Goal: Task Accomplishment & Management: Complete application form

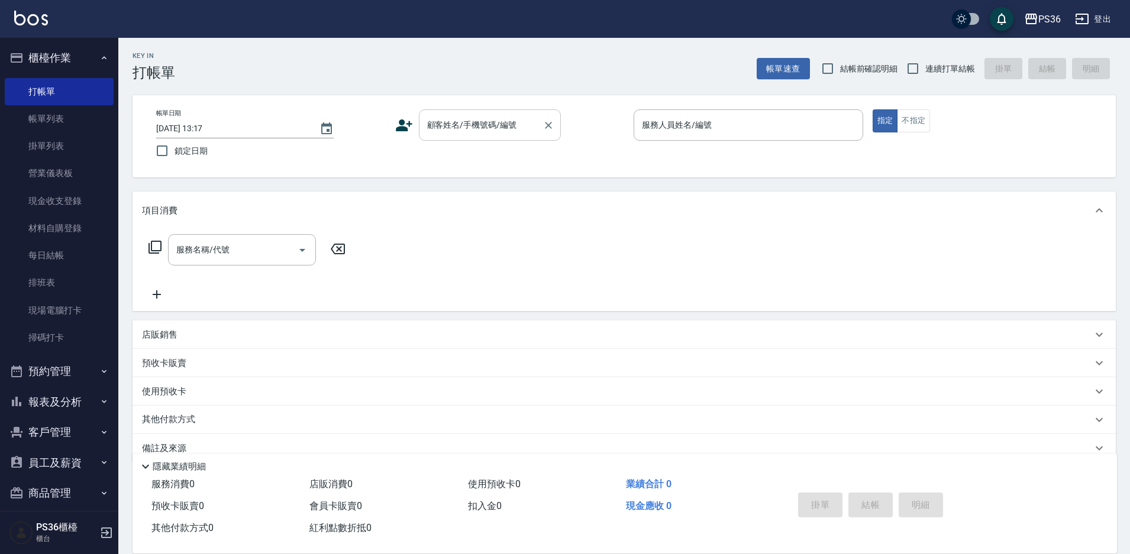
click at [466, 131] on input "顧客姓名/手機號碼/編號" at bounding box center [481, 125] width 114 height 21
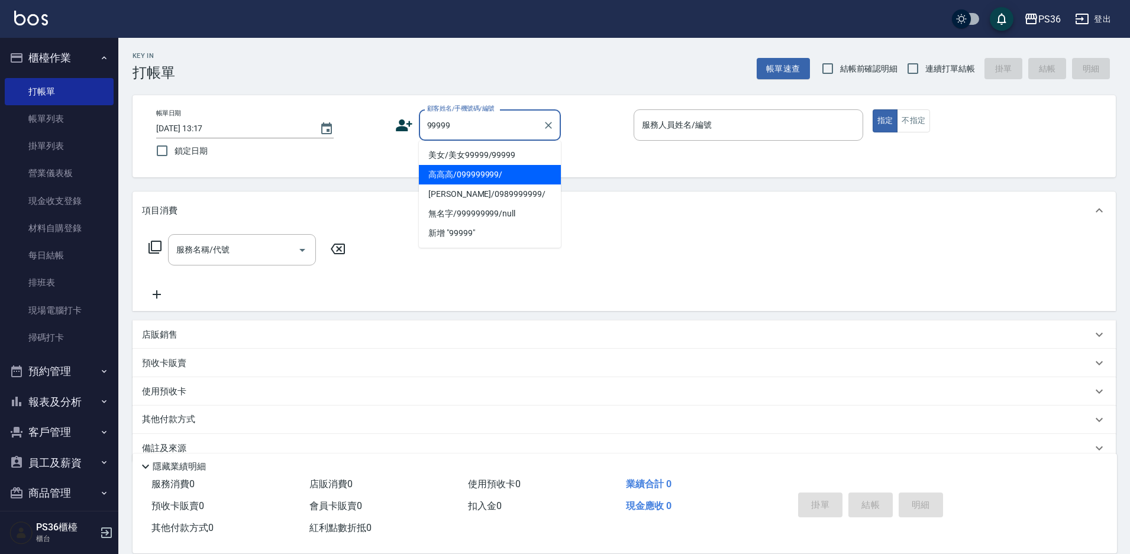
click at [458, 175] on li "高高高/099999999/" at bounding box center [490, 175] width 142 height 20
type input "高高高/099999999/"
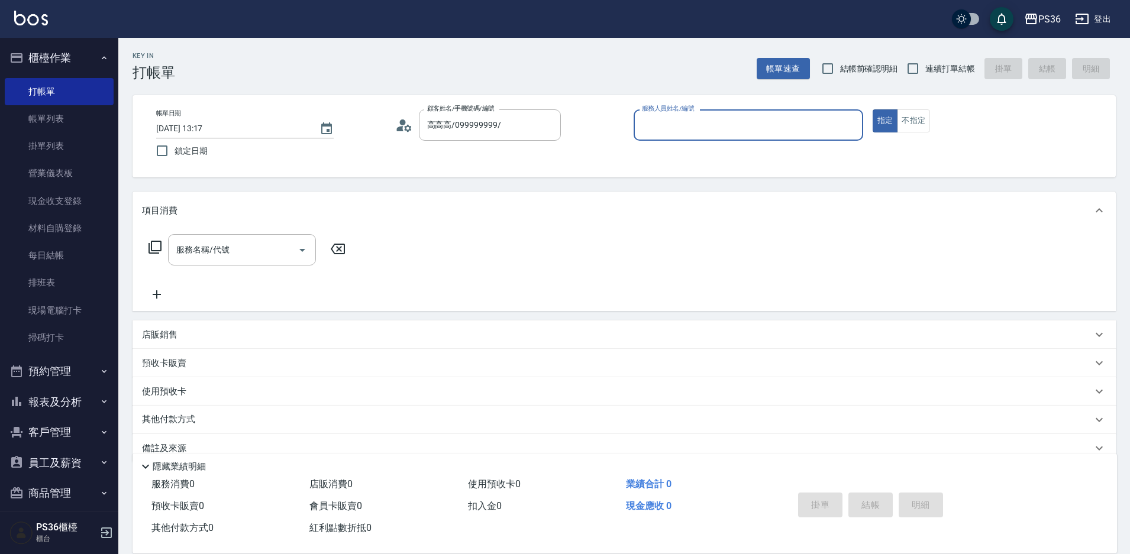
type input "EJ-7"
click at [230, 260] on input "服務名稱/代號" at bounding box center [233, 250] width 120 height 21
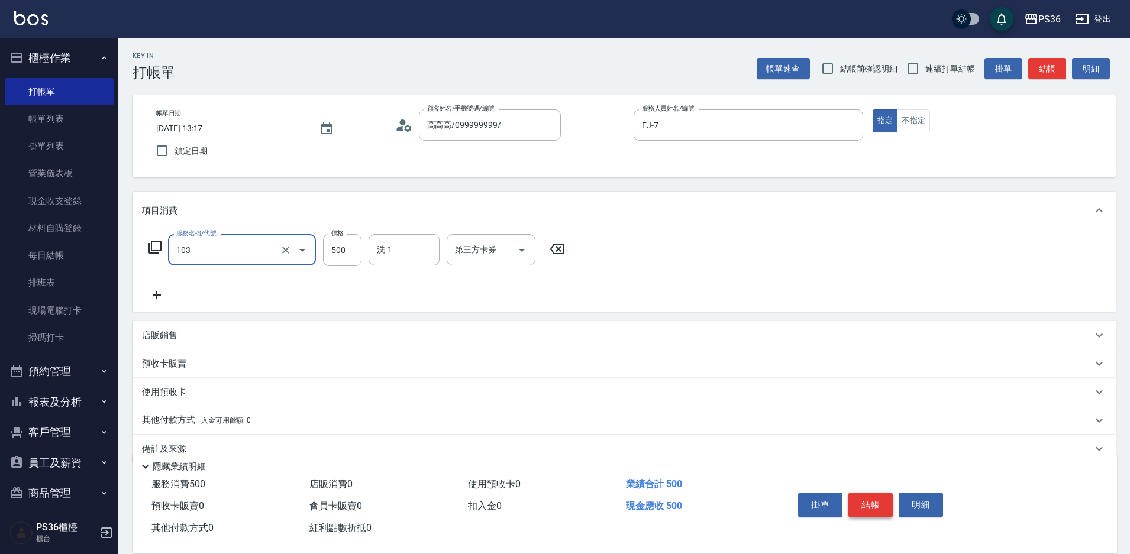
type input "B級洗剪(103)"
click at [877, 506] on button "結帳" at bounding box center [871, 505] width 44 height 25
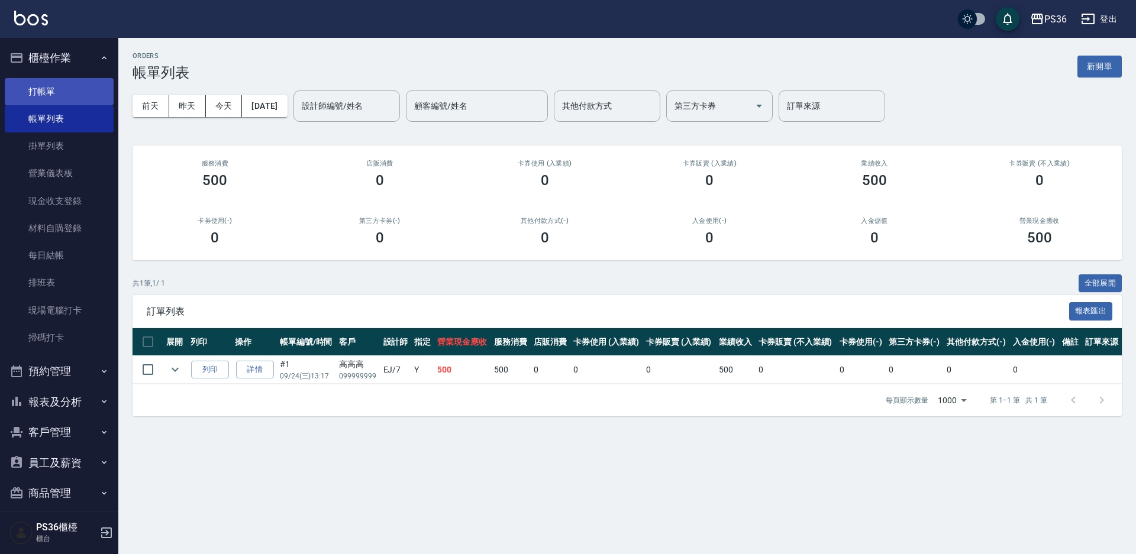
click at [55, 98] on link "打帳單" at bounding box center [59, 91] width 109 height 27
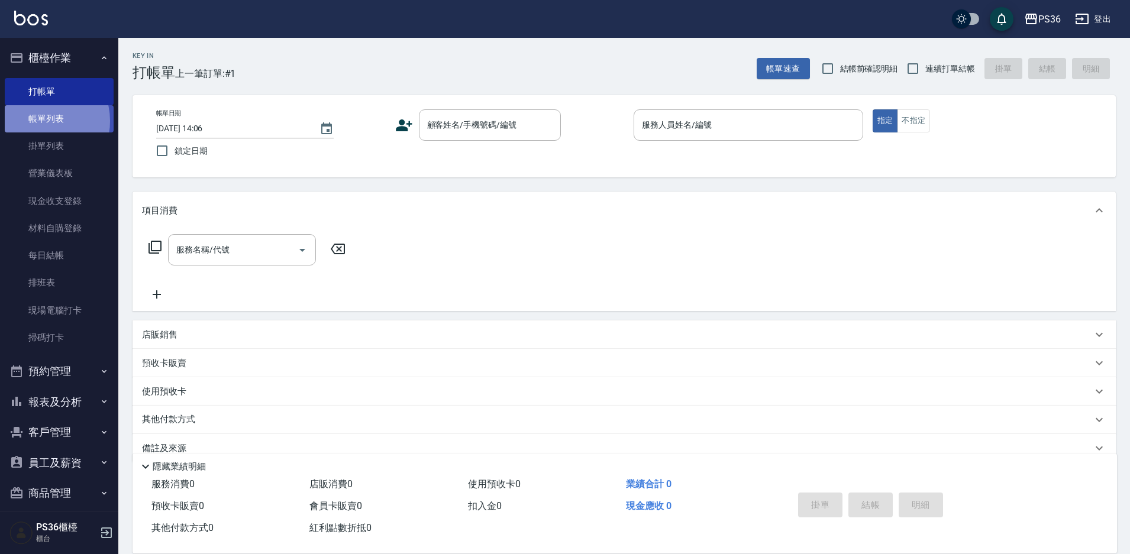
click at [40, 121] on link "帳單列表" at bounding box center [59, 118] width 109 height 27
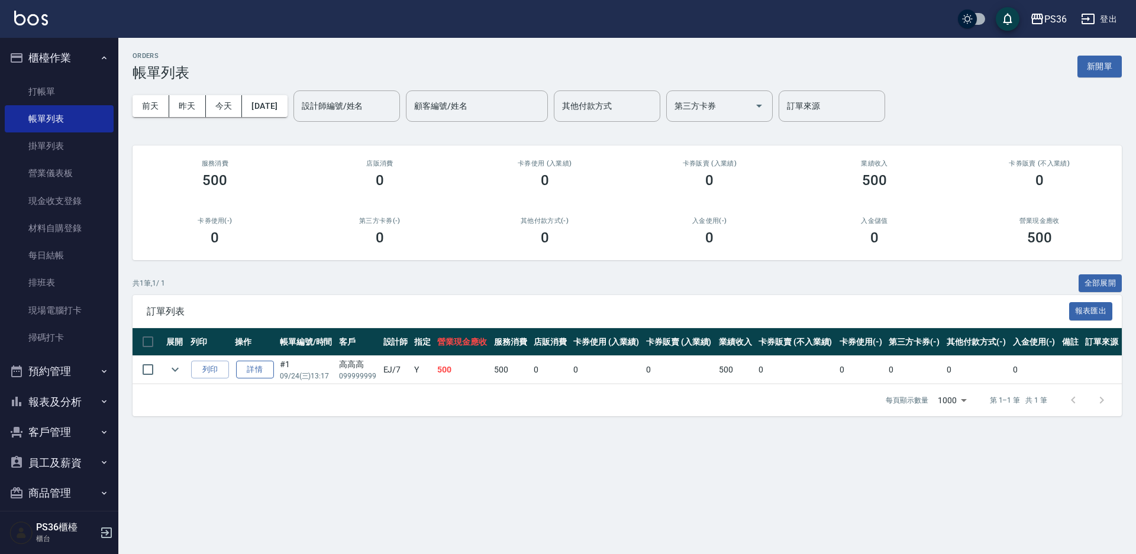
click at [251, 376] on link "詳情" at bounding box center [255, 370] width 38 height 18
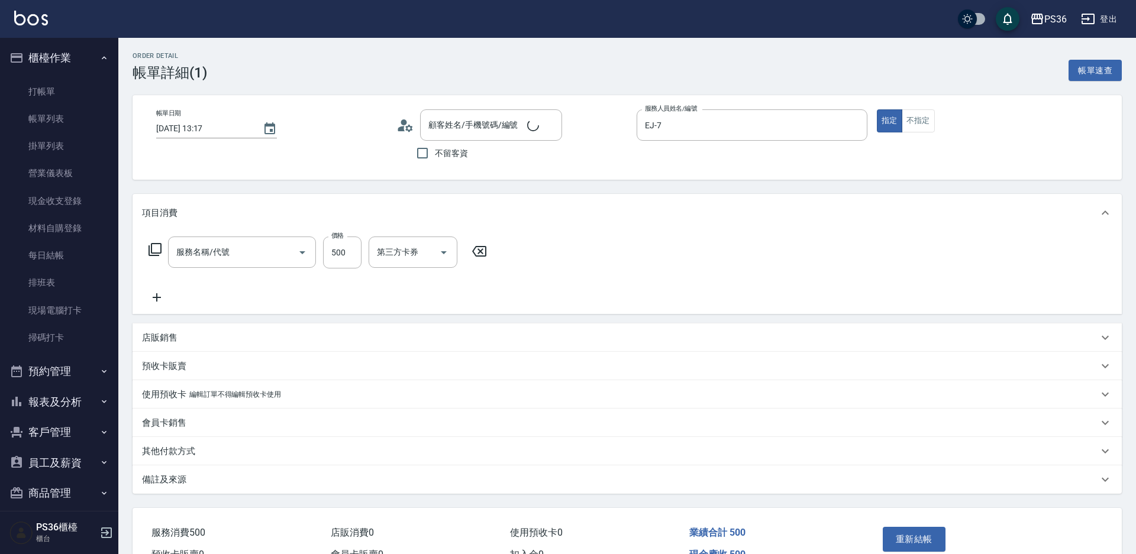
type input "[DATE] 13:17"
type input "EJ-7"
type input "高高高/099999999/"
type input "B級洗剪(103)"
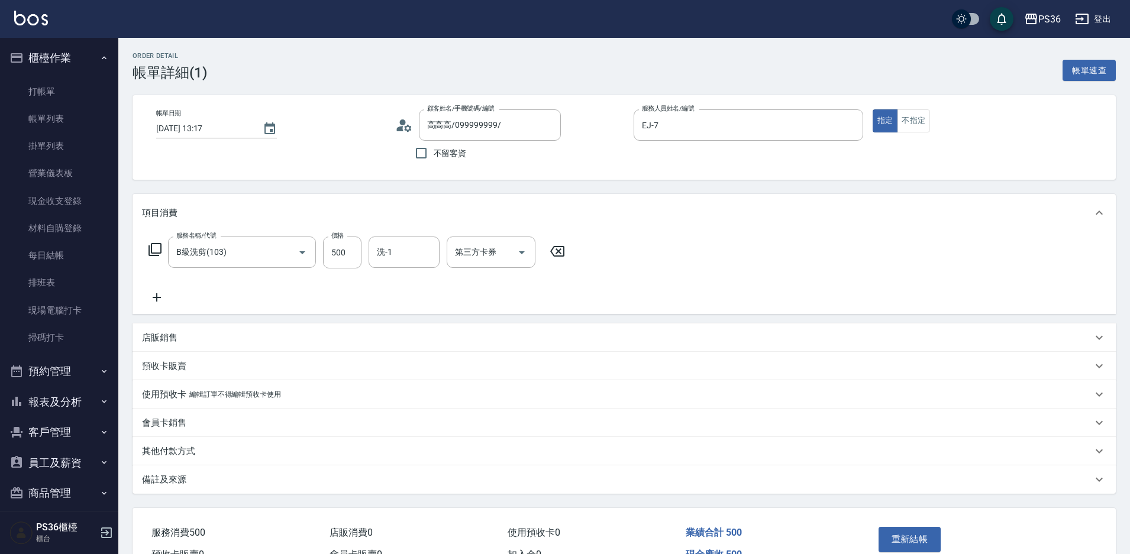
click at [190, 340] on div "店販銷售" at bounding box center [617, 338] width 950 height 12
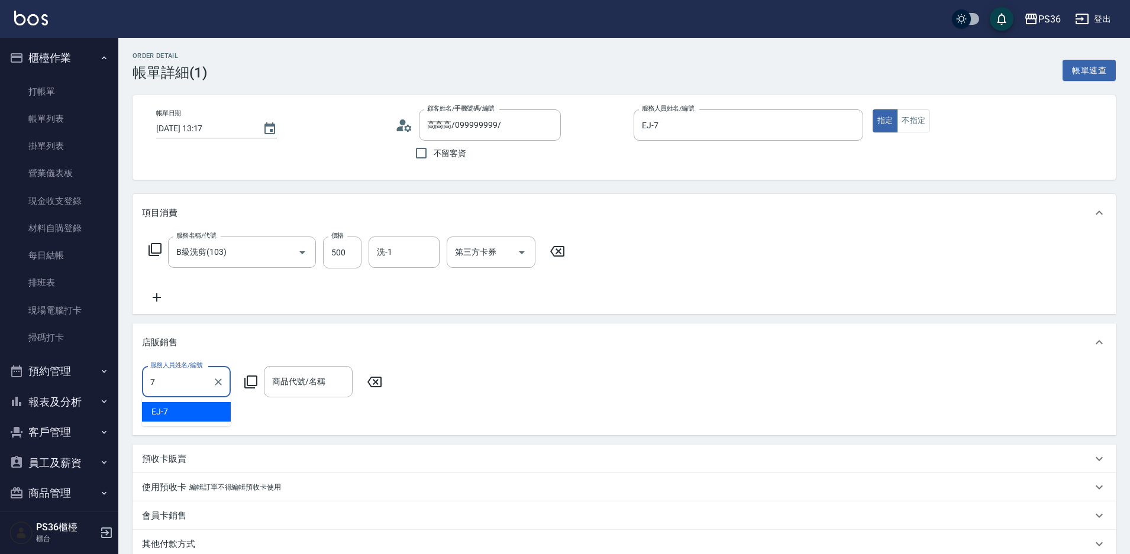
type input "EJ-7"
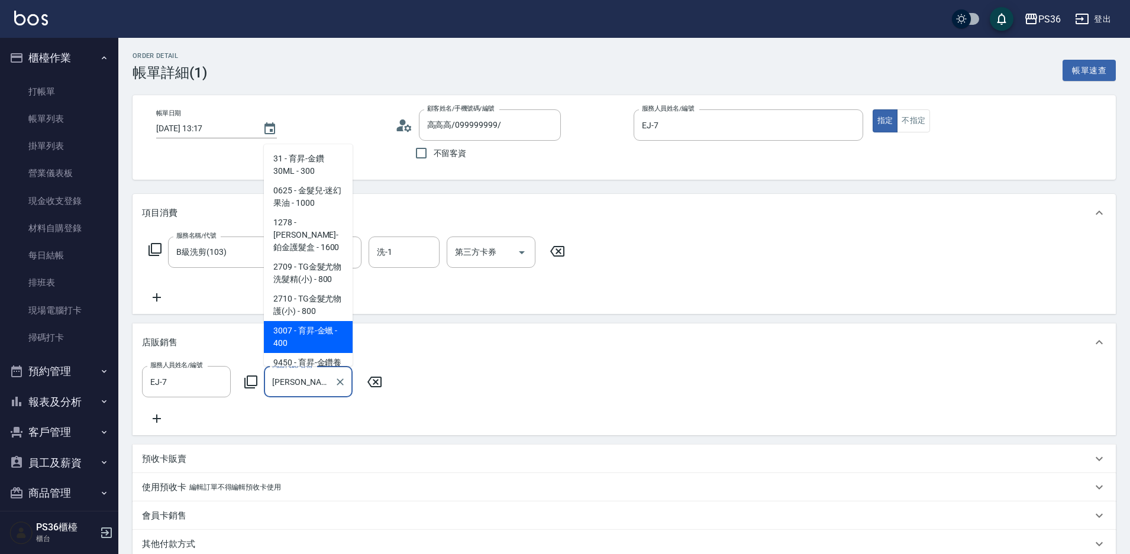
click at [304, 339] on span "3007 - 育昇-金蠟 - 400" at bounding box center [308, 337] width 89 height 32
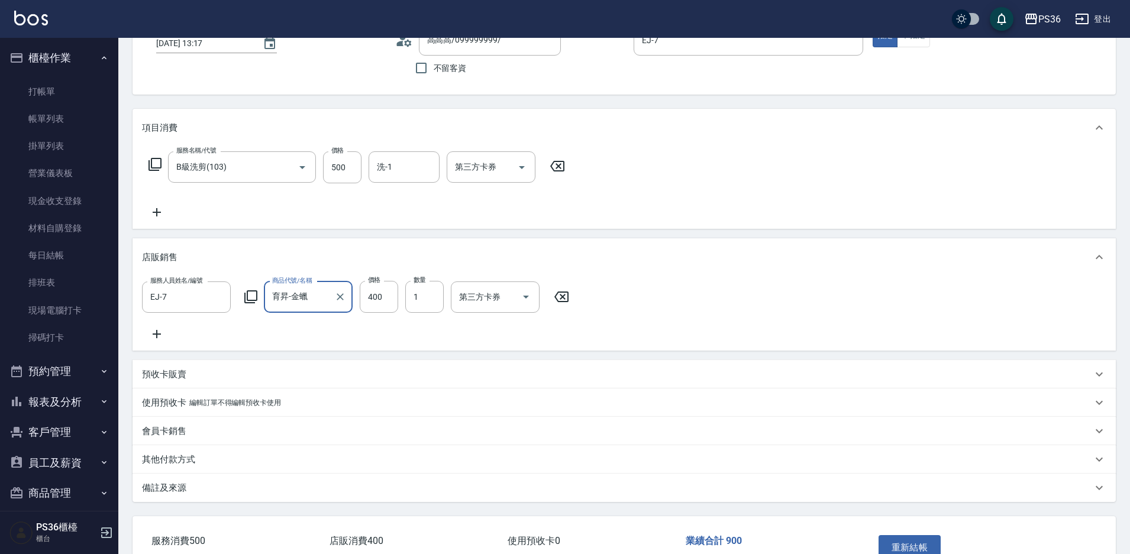
scroll to position [171, 0]
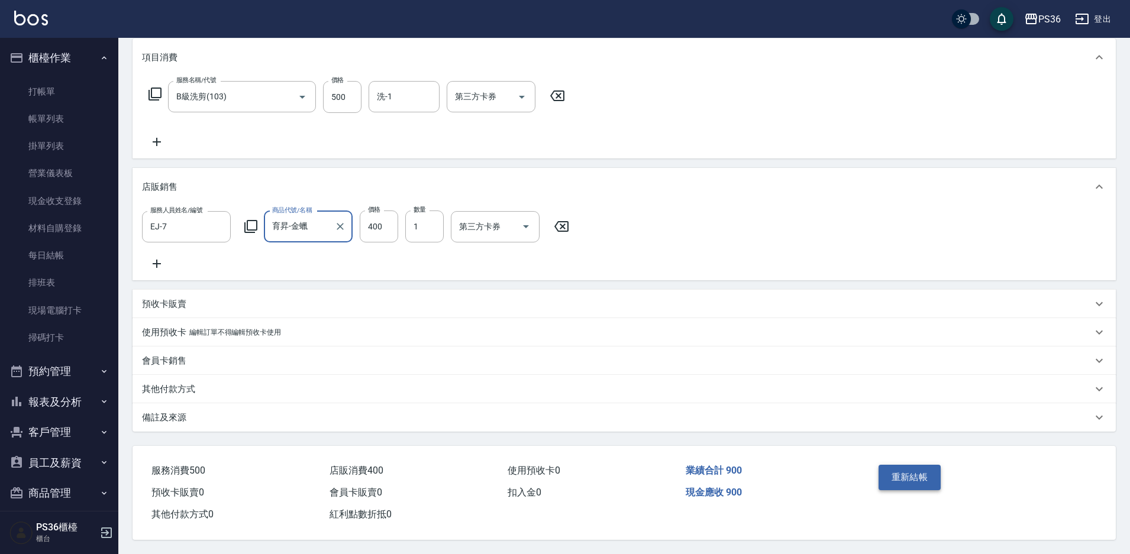
type input "育昇-金蠟"
click at [900, 470] on button "重新結帳" at bounding box center [910, 477] width 63 height 25
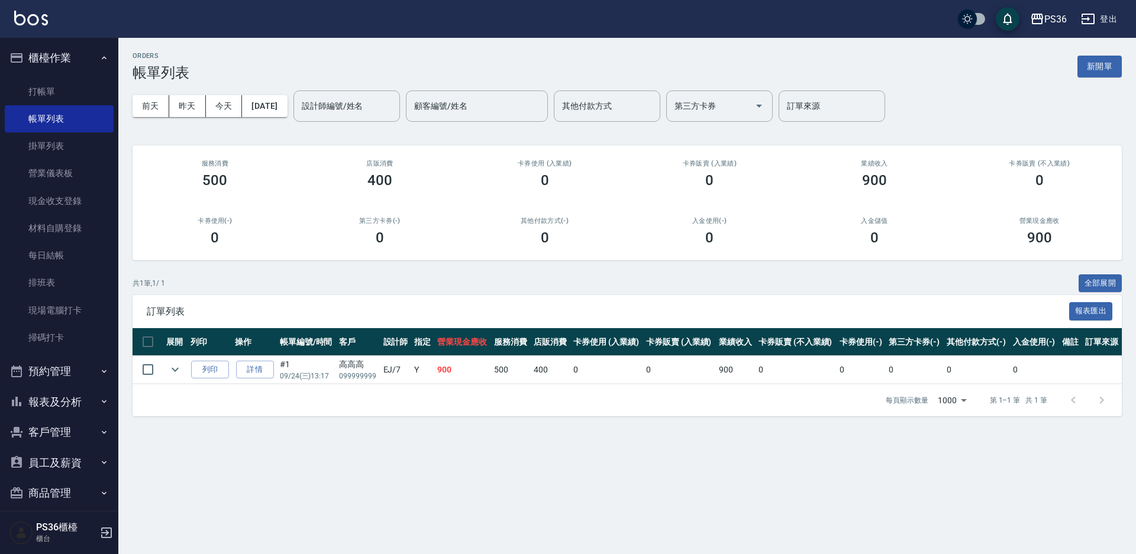
drag, startPoint x: 55, startPoint y: 102, endPoint x: 208, endPoint y: 98, distance: 152.7
click at [55, 102] on link "打帳單" at bounding box center [59, 91] width 109 height 27
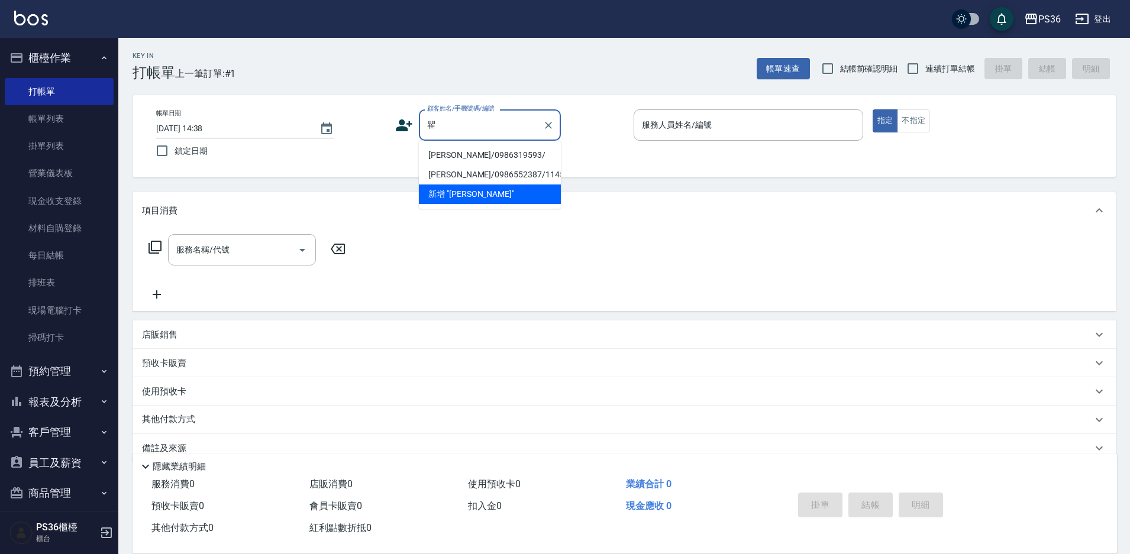
click at [479, 159] on li "[PERSON_NAME]/0986319593/" at bounding box center [490, 156] width 142 height 20
type input "[PERSON_NAME]/0986319593/"
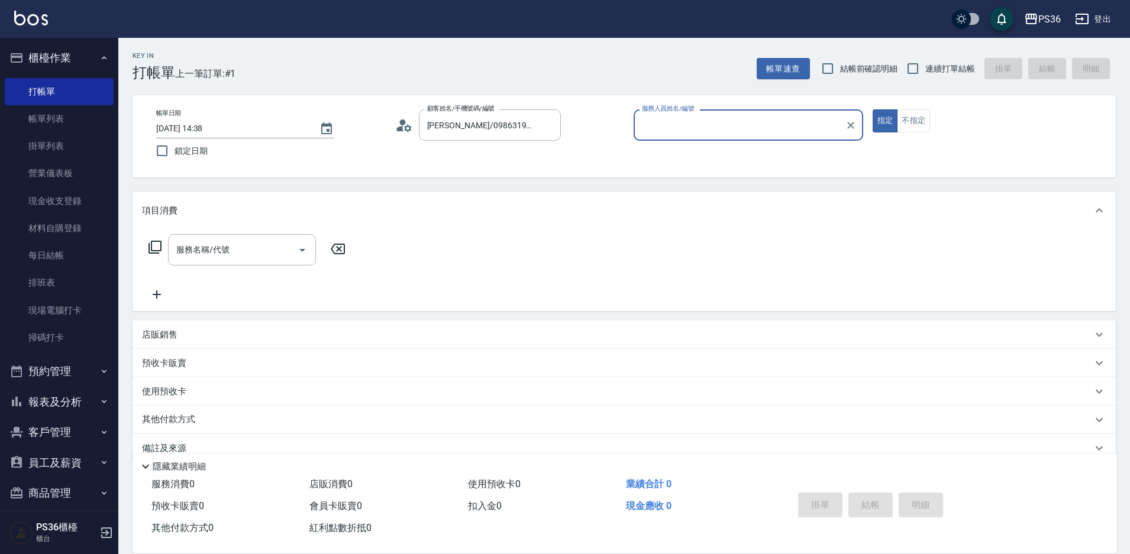
type input "小樂-0"
click at [149, 248] on icon at bounding box center [155, 247] width 13 height 13
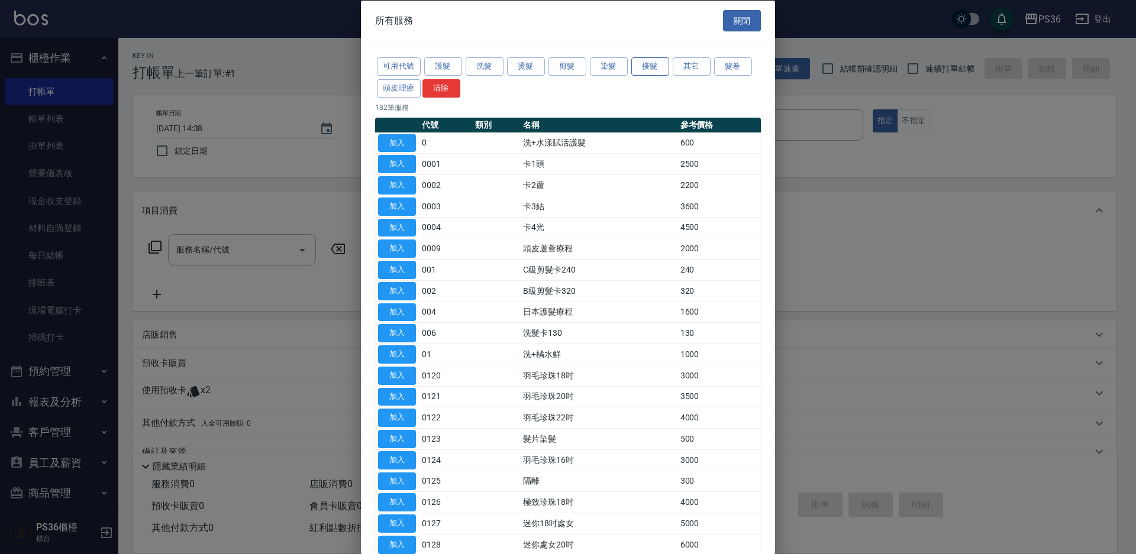
click at [648, 66] on button "接髮" at bounding box center [650, 66] width 38 height 18
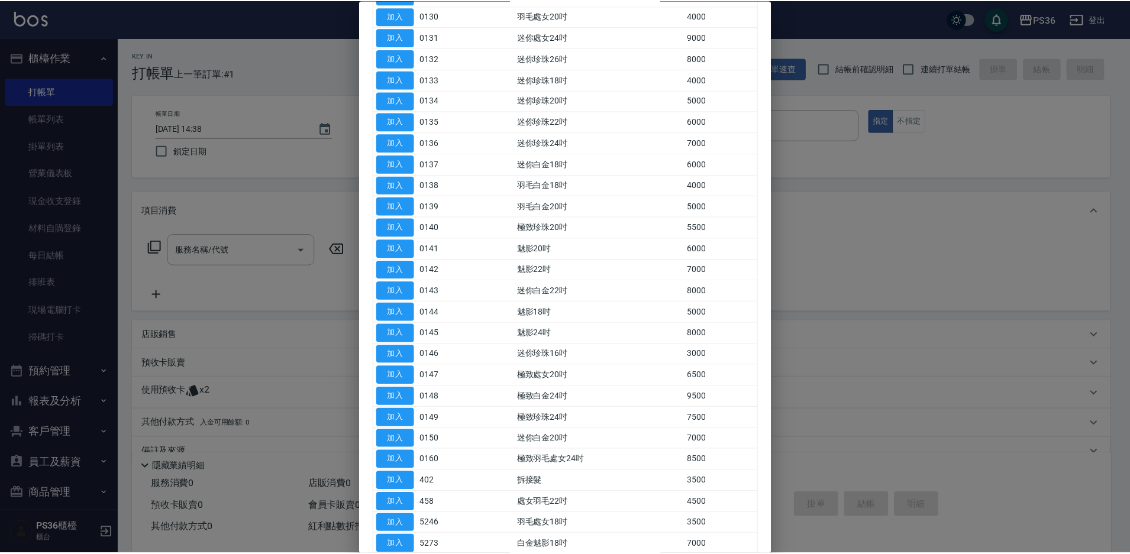
scroll to position [355, 0]
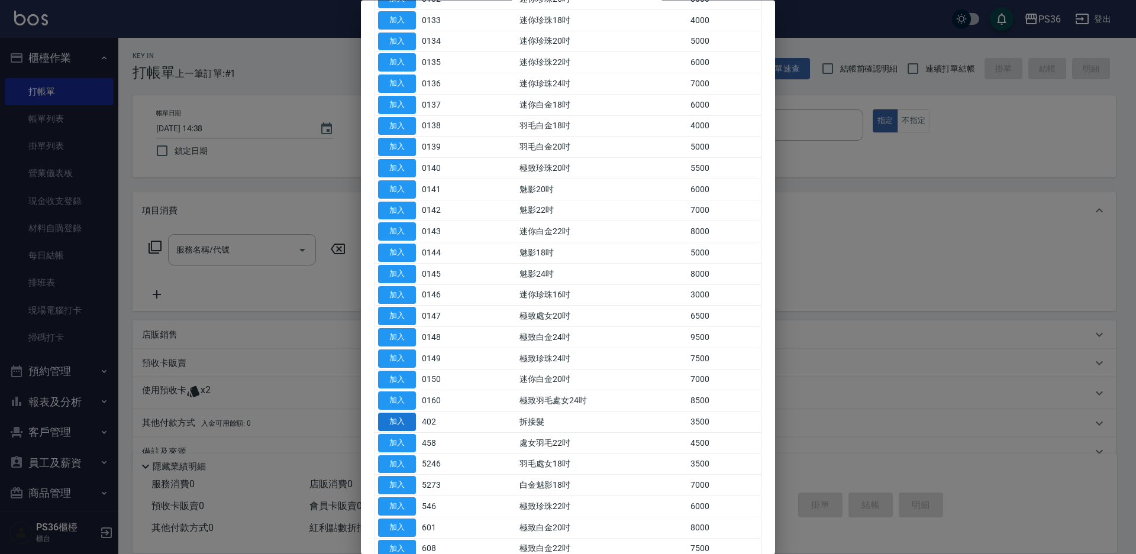
click at [380, 421] on button "加入" at bounding box center [397, 423] width 38 height 18
type input "拆接髮(402)"
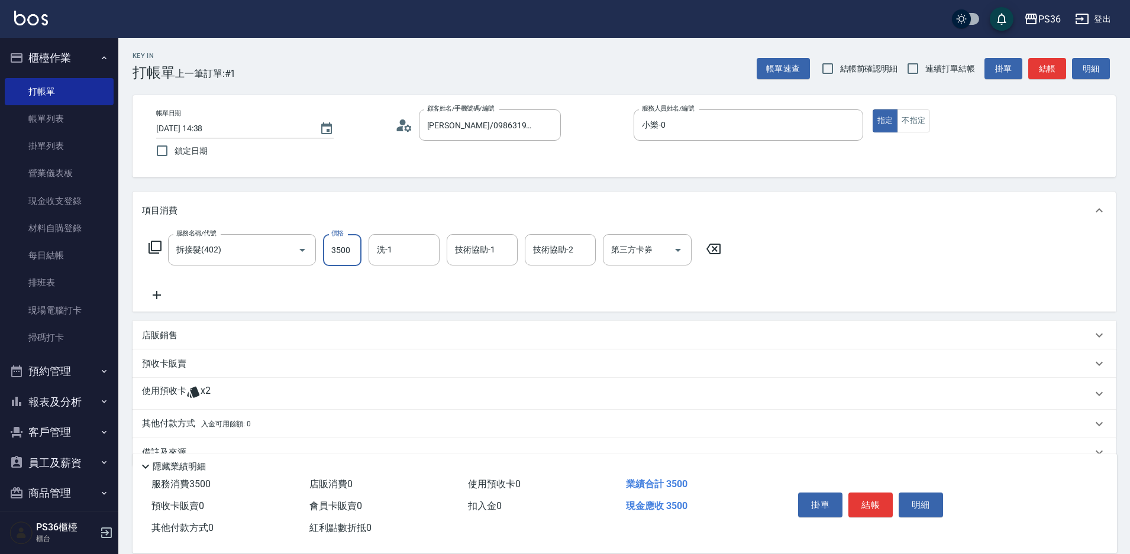
click at [352, 250] on input "3500" at bounding box center [342, 250] width 38 height 32
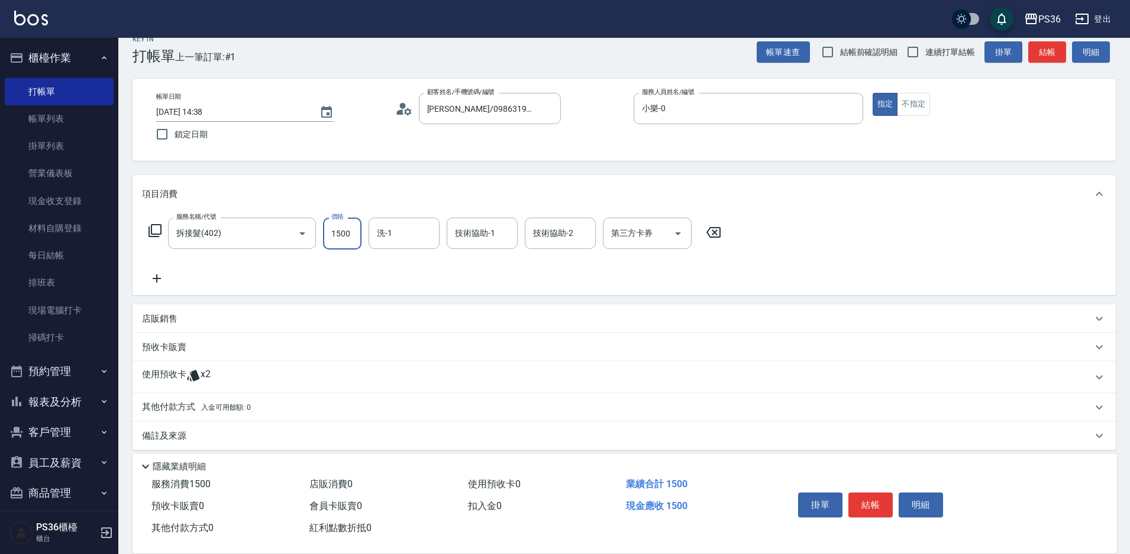
scroll to position [26, 0]
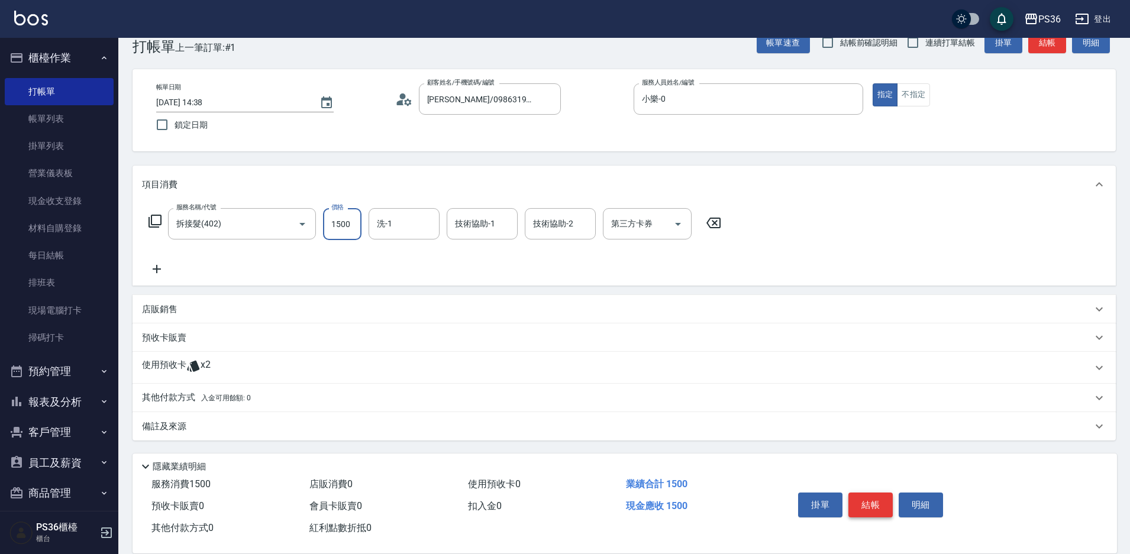
type input "1500"
click at [876, 501] on button "結帳" at bounding box center [871, 505] width 44 height 25
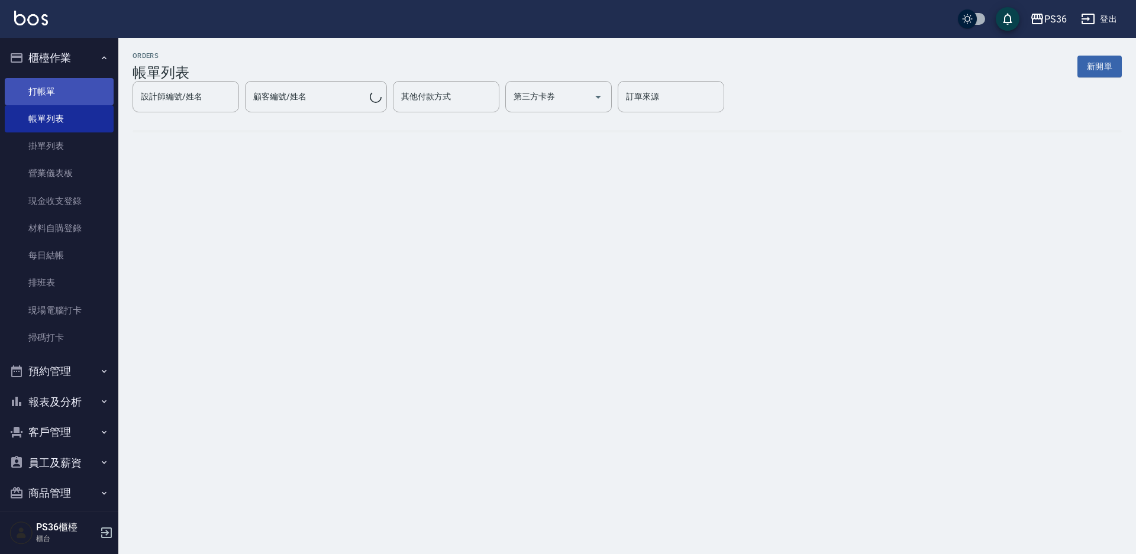
click at [70, 91] on link "打帳單" at bounding box center [59, 91] width 109 height 27
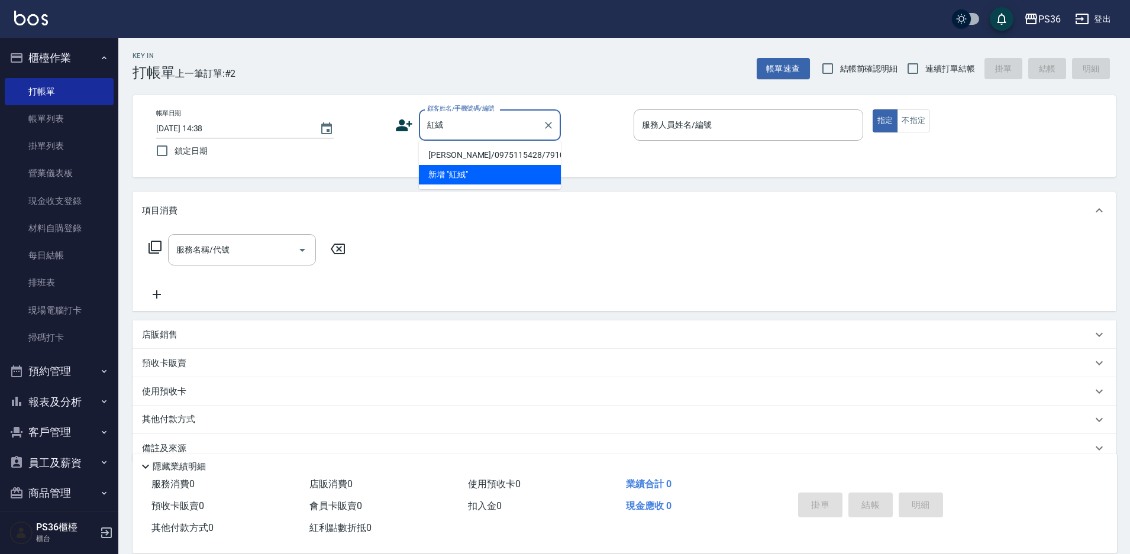
click at [447, 164] on li "[PERSON_NAME]/0975115428/791056" at bounding box center [490, 156] width 142 height 20
type input "[PERSON_NAME]/0975115428/791056"
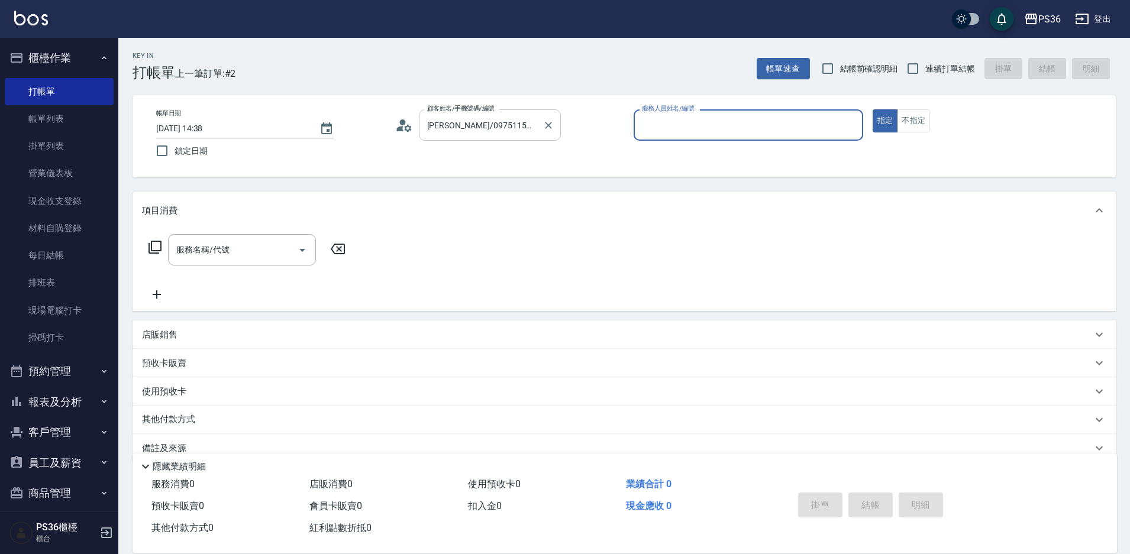
type input "小樂-0"
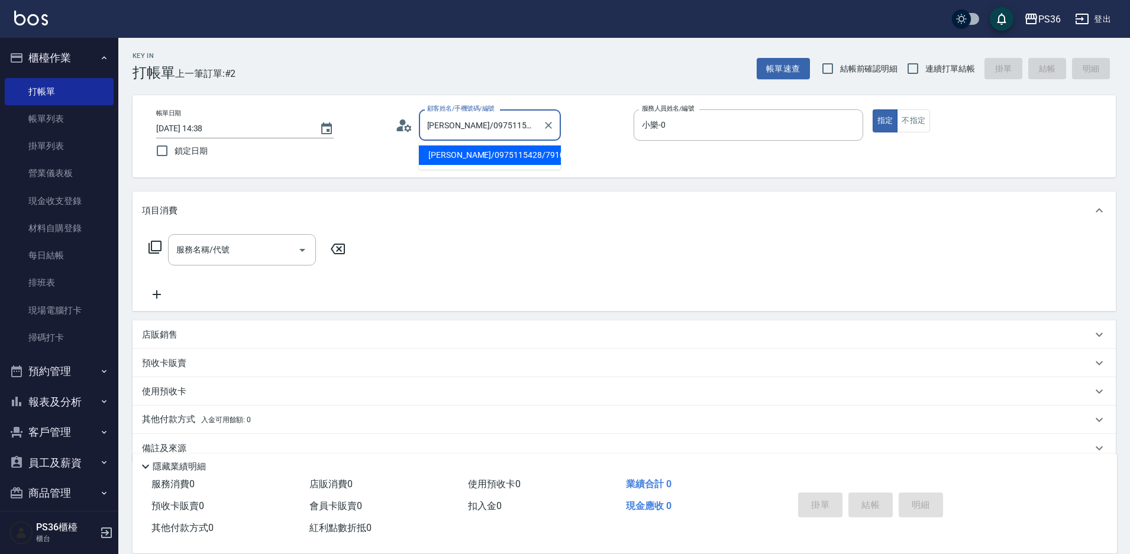
drag, startPoint x: 450, startPoint y: 127, endPoint x: 410, endPoint y: 131, distance: 39.9
click at [410, 131] on div "顧客姓名/手機號碼/編號 [PERSON_NAME]/0975115428/791056 顧客姓名/手機號碼/編號" at bounding box center [510, 124] width 230 height 31
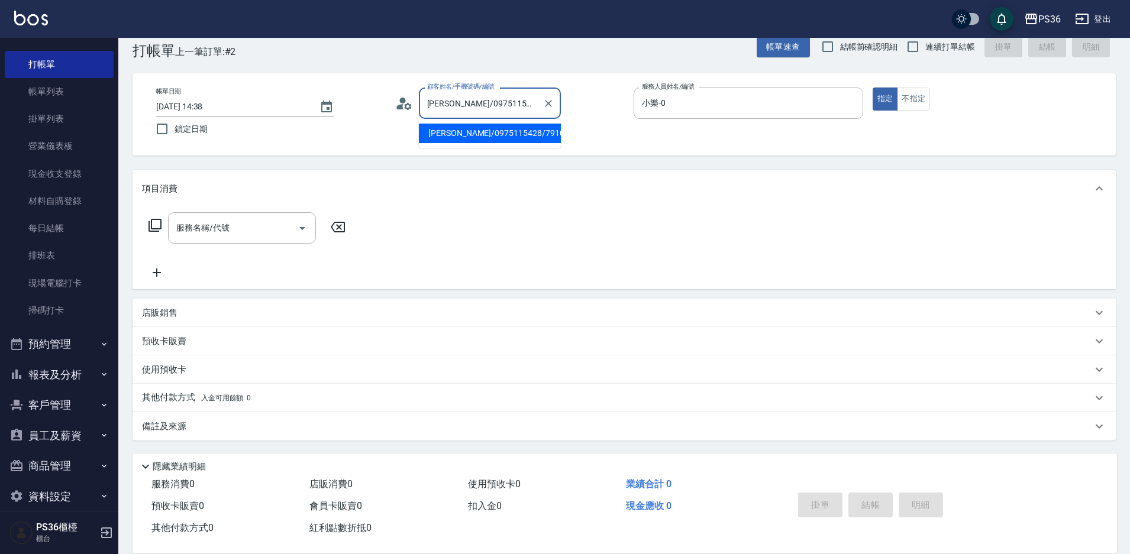
scroll to position [42, 0]
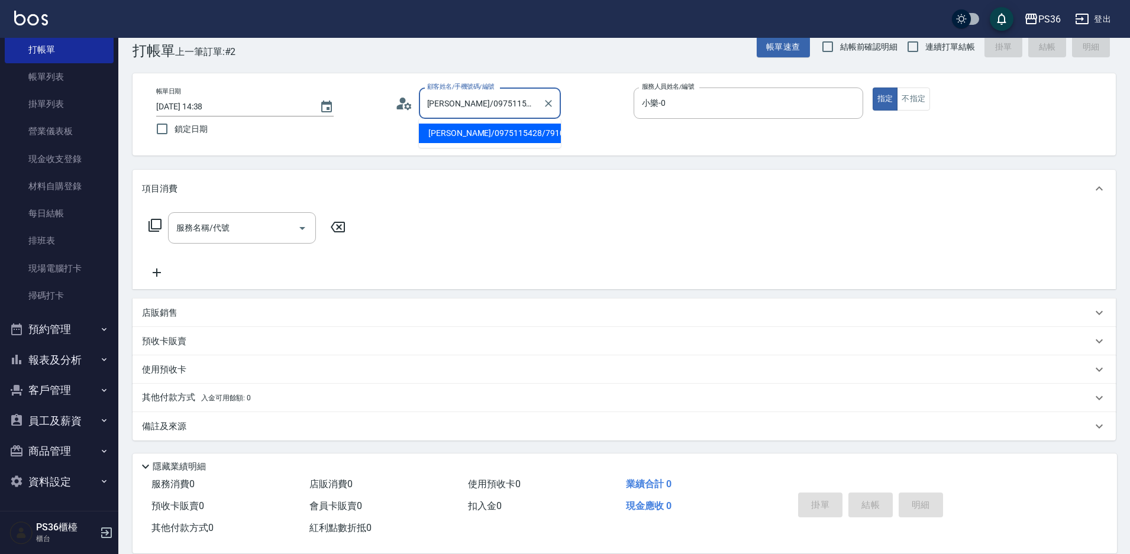
click at [67, 389] on button "客戶管理" at bounding box center [59, 390] width 109 height 31
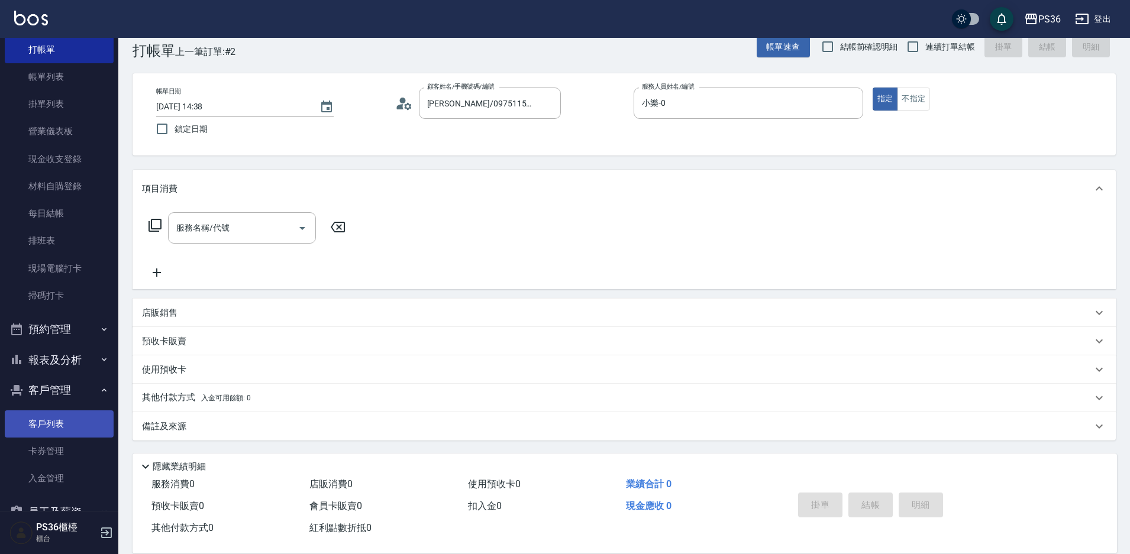
click at [58, 418] on link "客戶列表" at bounding box center [59, 424] width 109 height 27
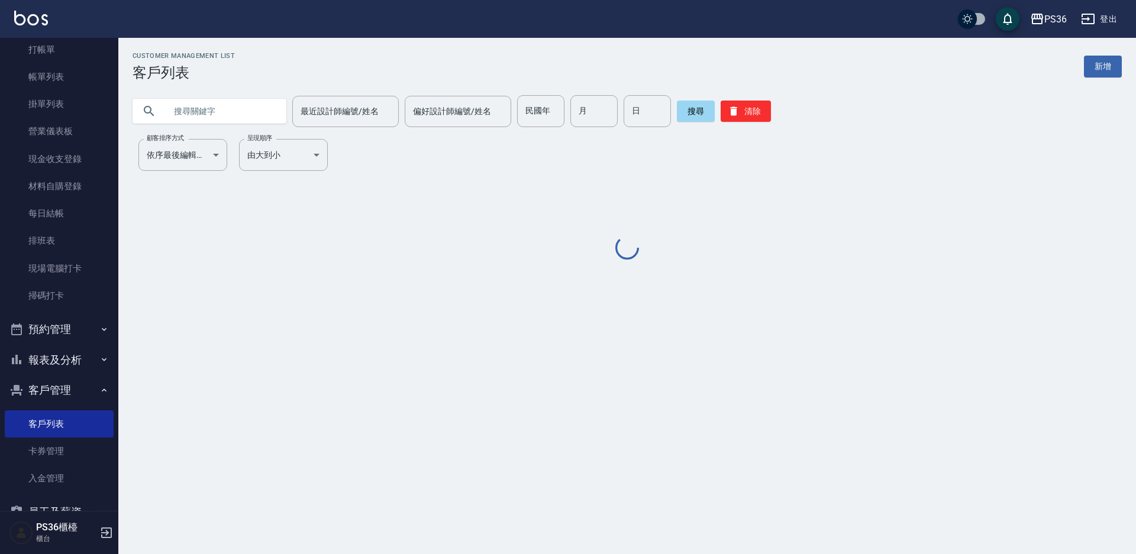
click at [220, 112] on input "text" at bounding box center [221, 111] width 111 height 32
paste input "[PERSON_NAME]"
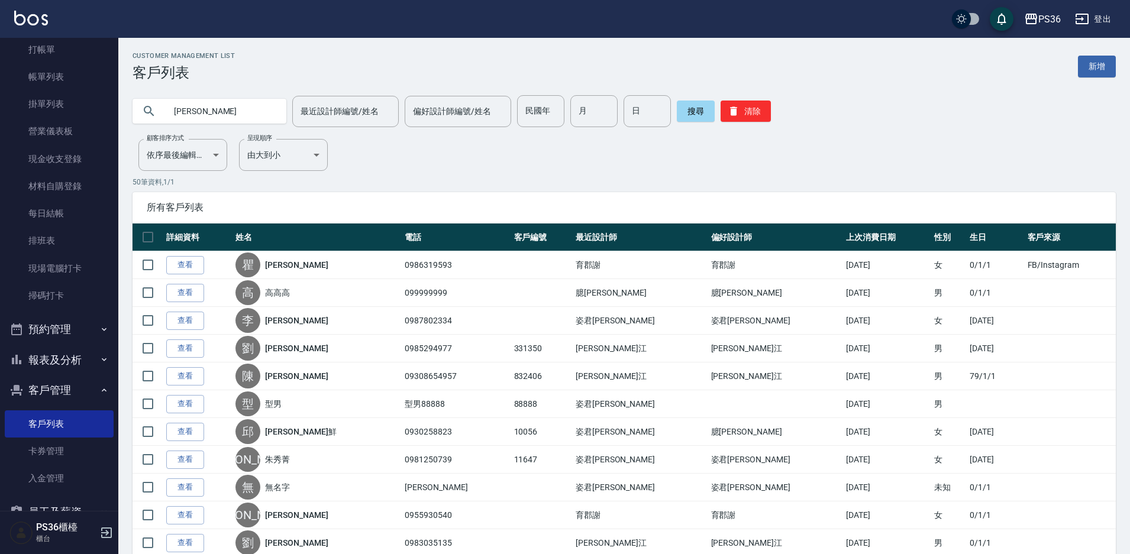
type input "[PERSON_NAME]"
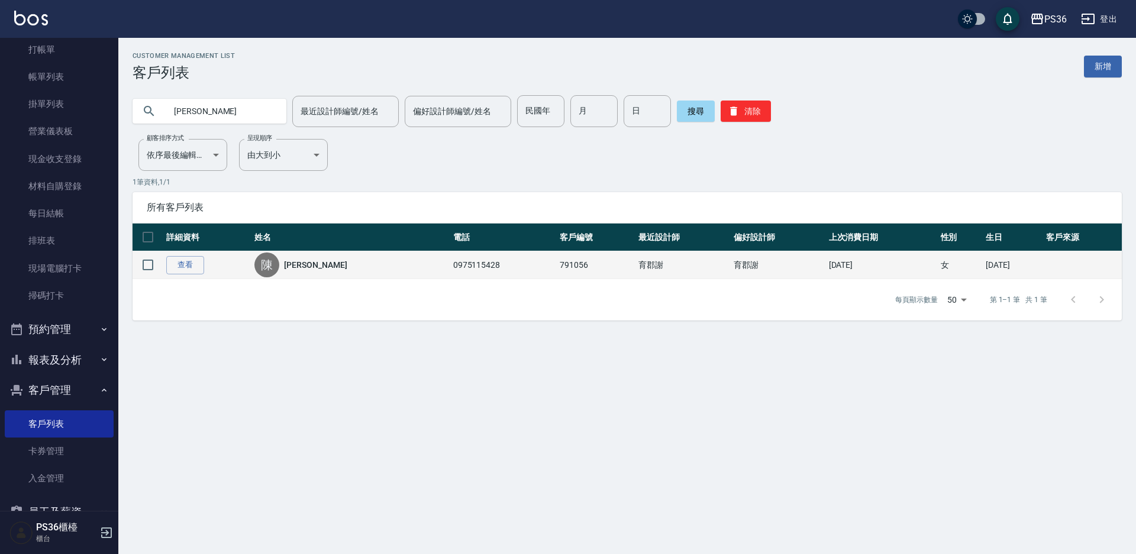
click at [166, 270] on td "查看" at bounding box center [207, 265] width 88 height 28
click at [181, 259] on link "查看" at bounding box center [185, 265] width 38 height 18
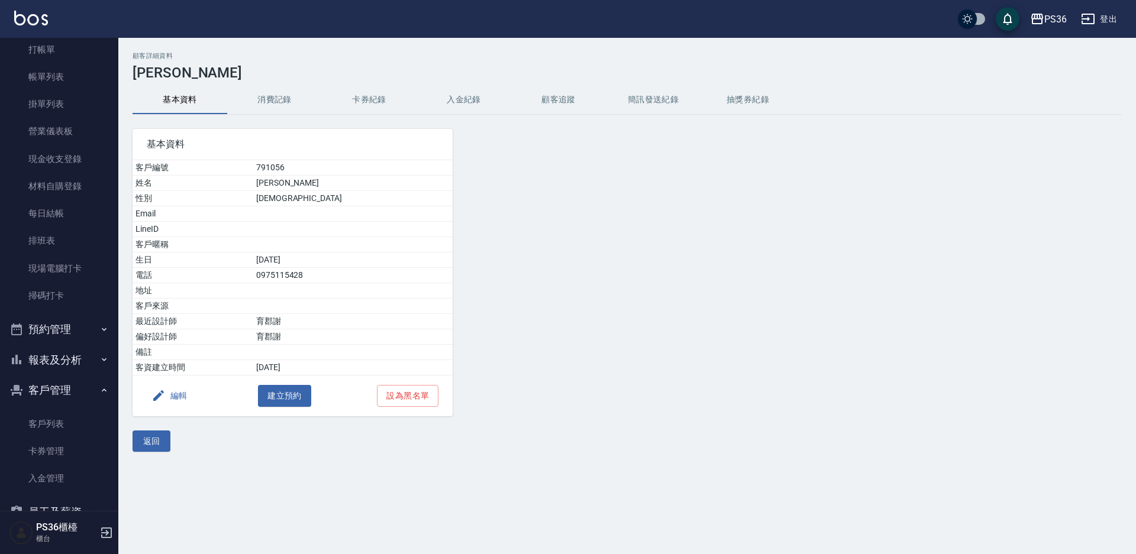
click at [295, 102] on button "消費記錄" at bounding box center [274, 100] width 95 height 28
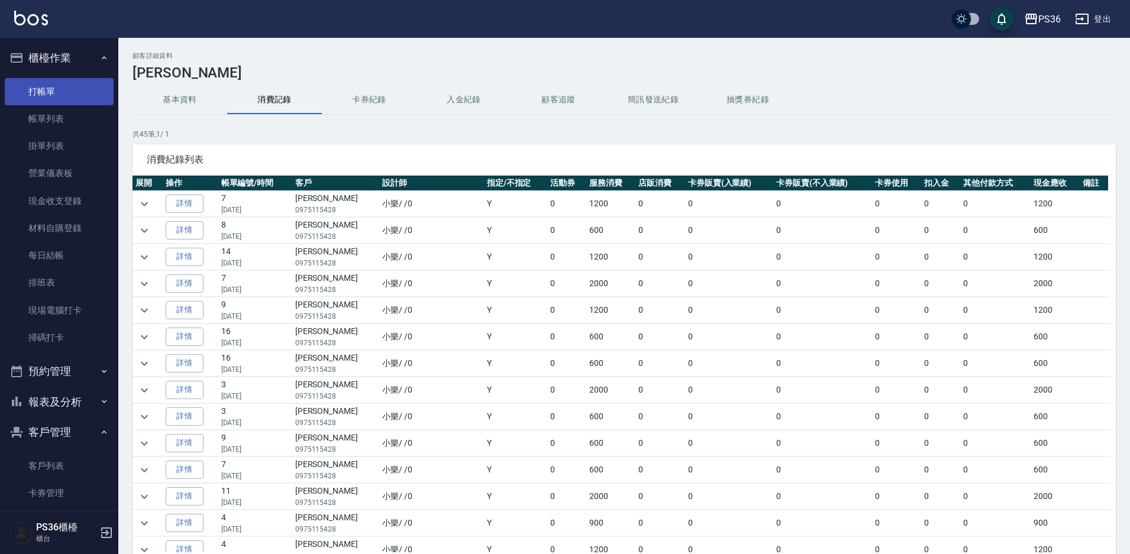
click at [43, 87] on link "打帳單" at bounding box center [59, 91] width 109 height 27
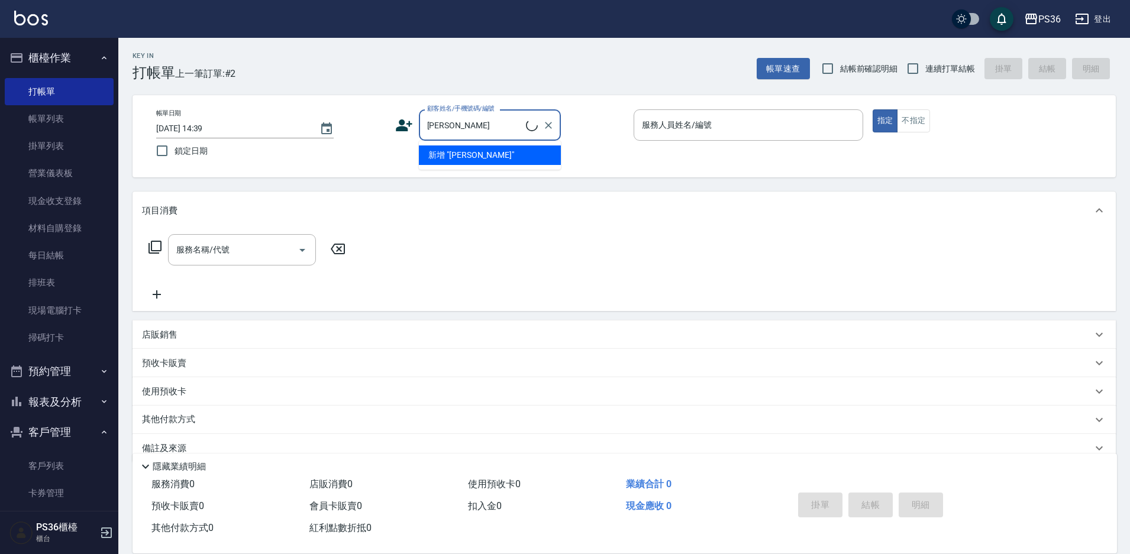
click at [496, 159] on li "新增 "[PERSON_NAME]"" at bounding box center [490, 156] width 142 height 20
type input "[PERSON_NAME]"
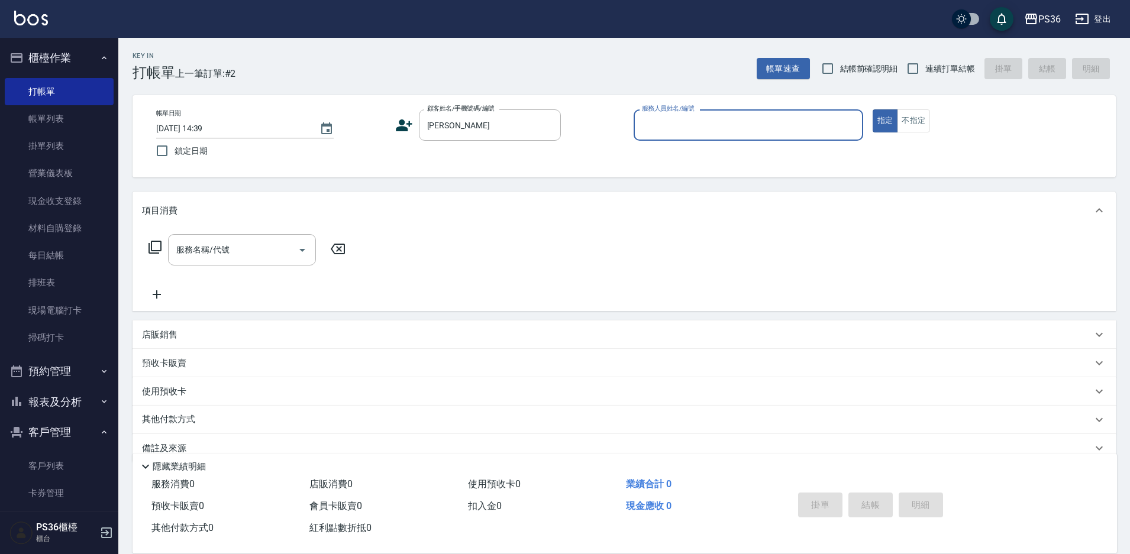
click at [152, 257] on div "服務名稱/代號 服務名稱/代號" at bounding box center [247, 249] width 211 height 31
click at [154, 250] on icon at bounding box center [155, 247] width 14 height 14
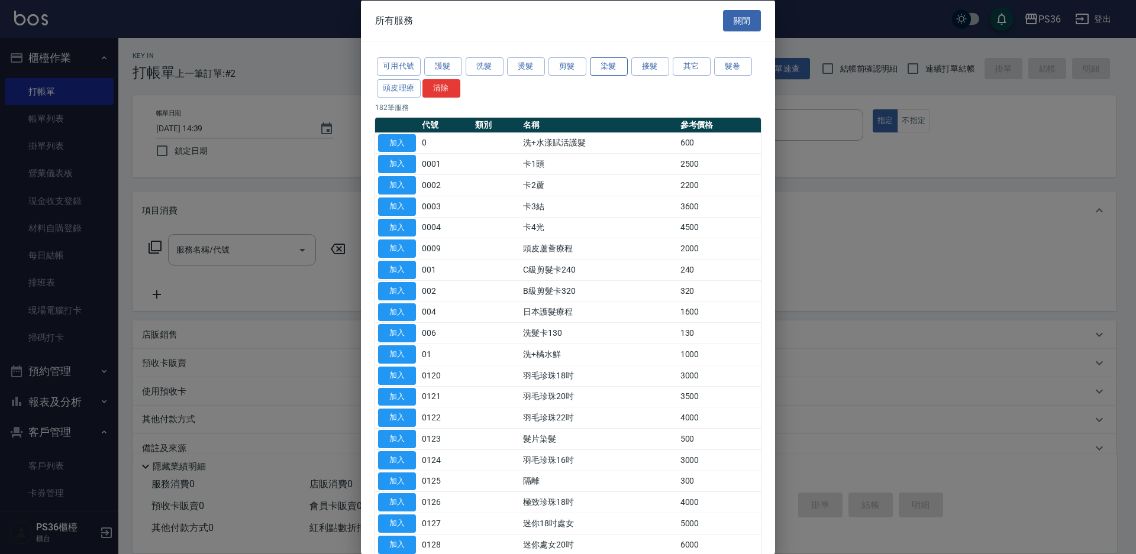
click at [612, 65] on button "染髮" at bounding box center [609, 66] width 38 height 18
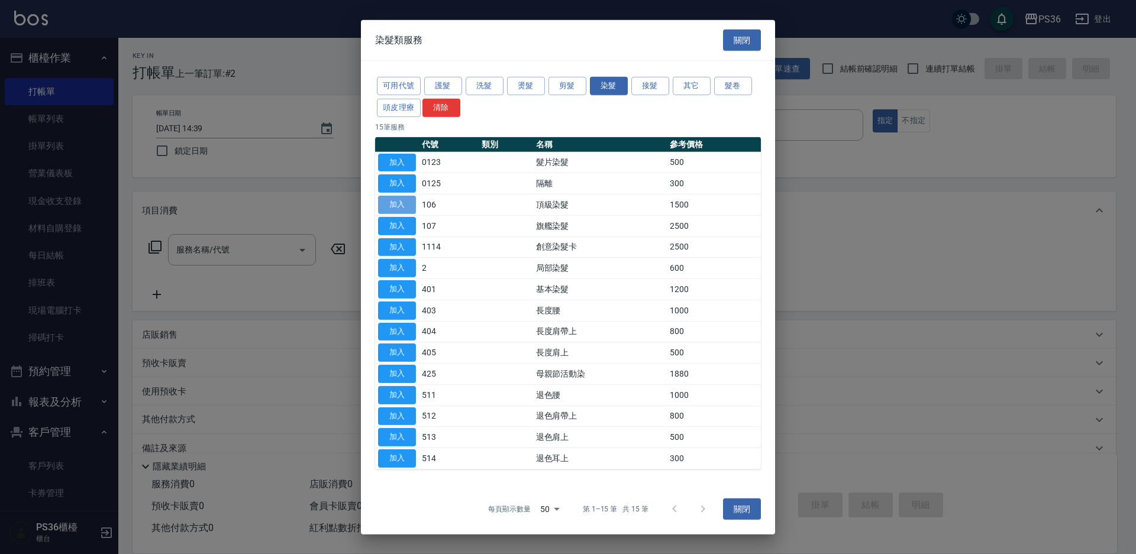
click at [392, 208] on button "加入" at bounding box center [397, 205] width 38 height 18
type input "頂級染髮(106)"
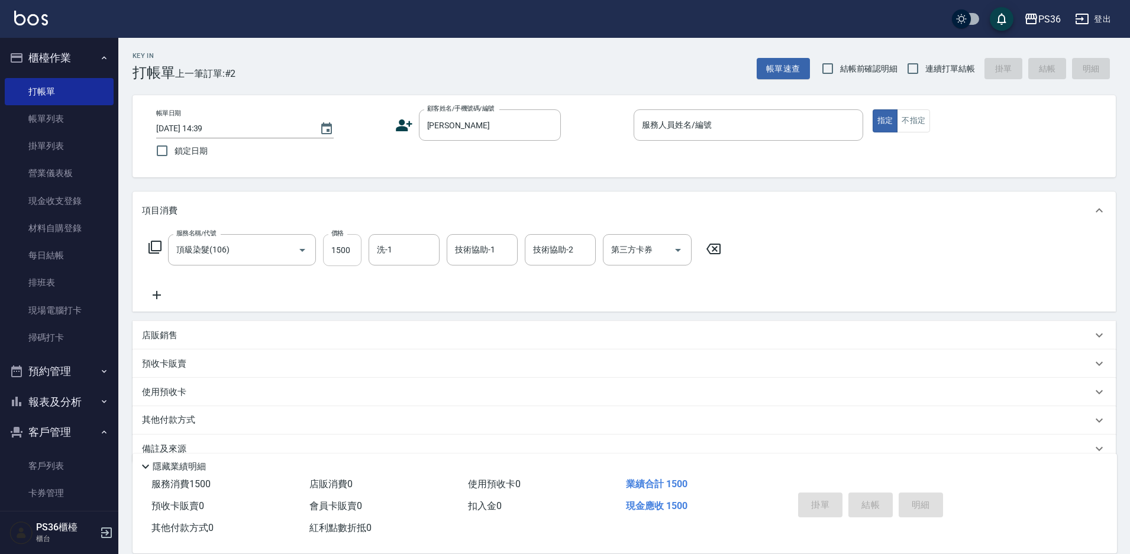
click at [346, 256] on input "1500" at bounding box center [342, 250] width 38 height 32
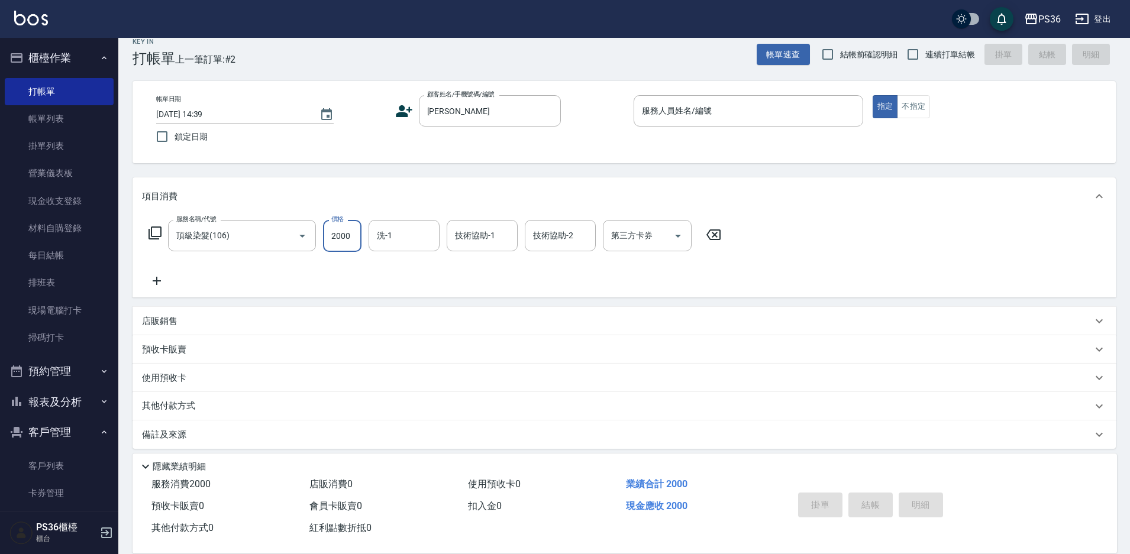
scroll to position [22, 0]
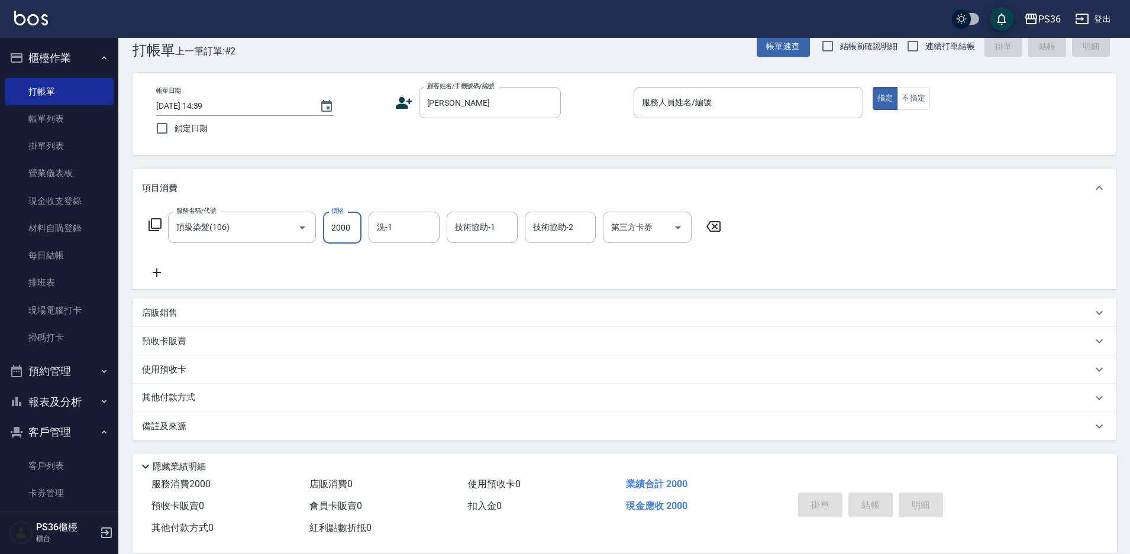
type input "2000"
click at [466, 84] on label "顧客姓名/手機號碼/編號" at bounding box center [460, 86] width 67 height 9
click at [466, 92] on input "[PERSON_NAME]" at bounding box center [481, 102] width 114 height 21
click at [471, 96] on input "[PERSON_NAME]" at bounding box center [481, 102] width 114 height 21
type input "[PERSON_NAME]/0975115428/791056"
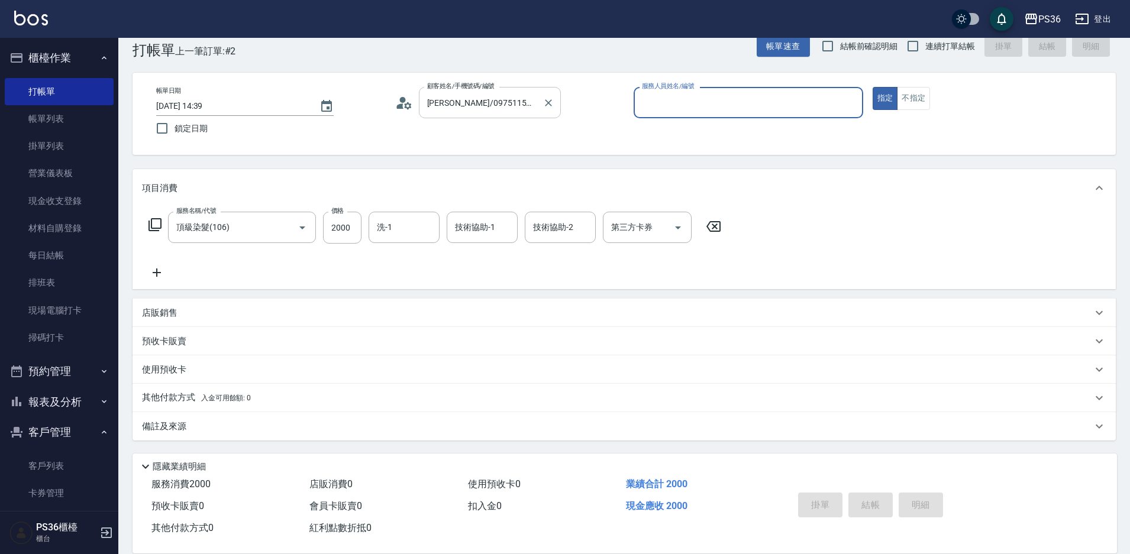
type input "小樂-0"
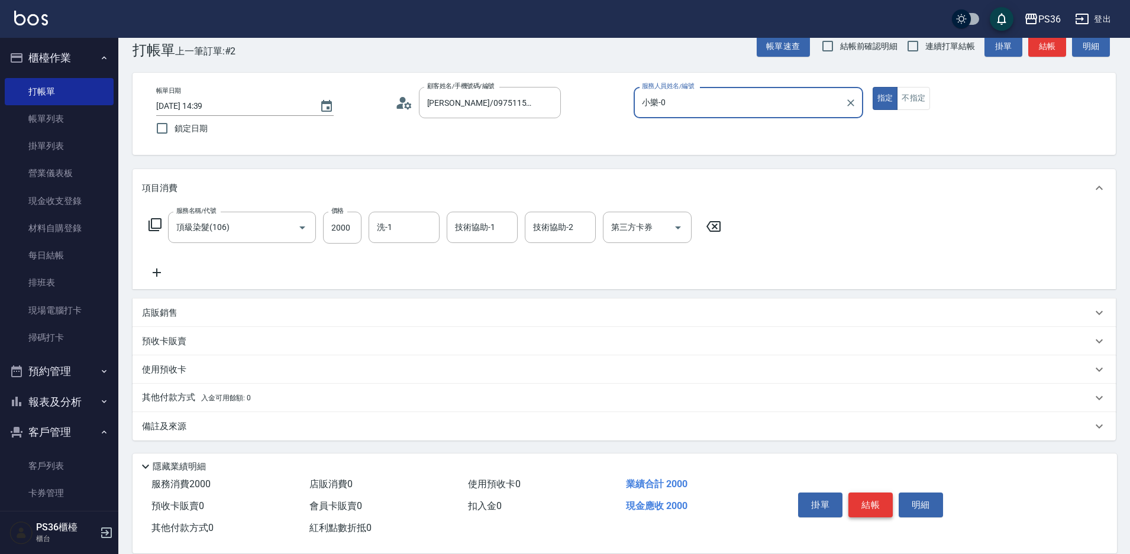
click at [874, 500] on button "結帳" at bounding box center [871, 505] width 44 height 25
